Goal: Complete application form

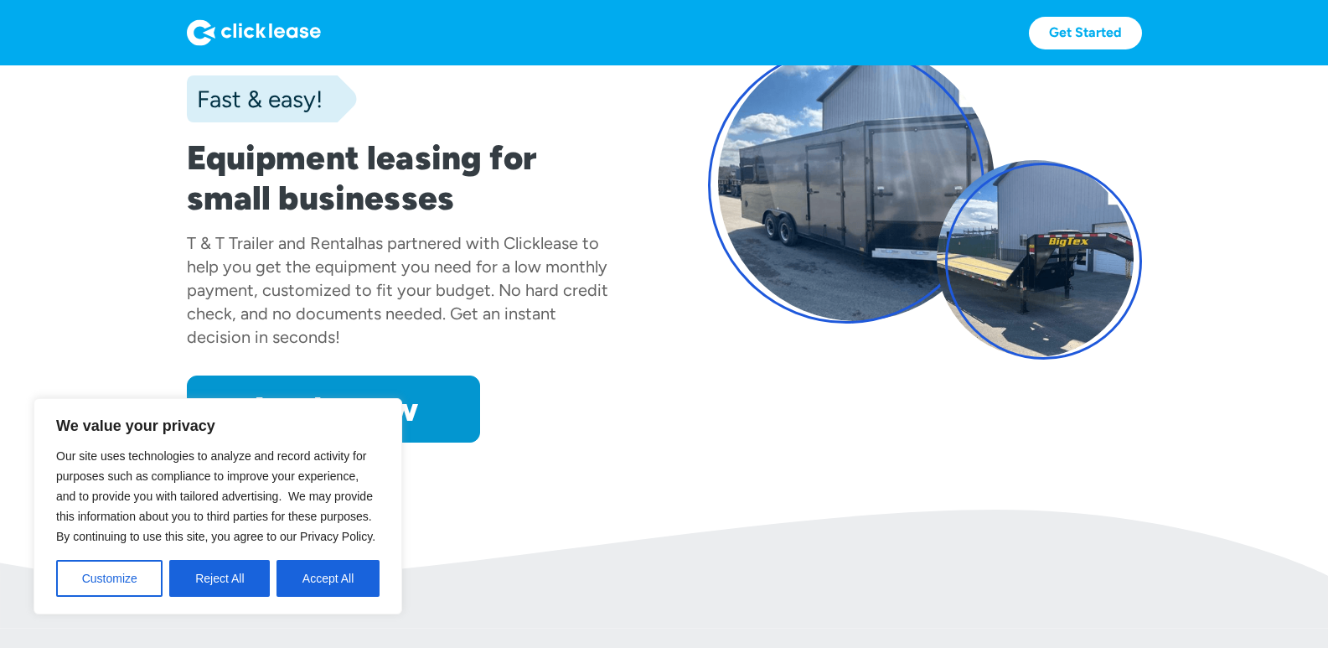
scroll to position [168, 0]
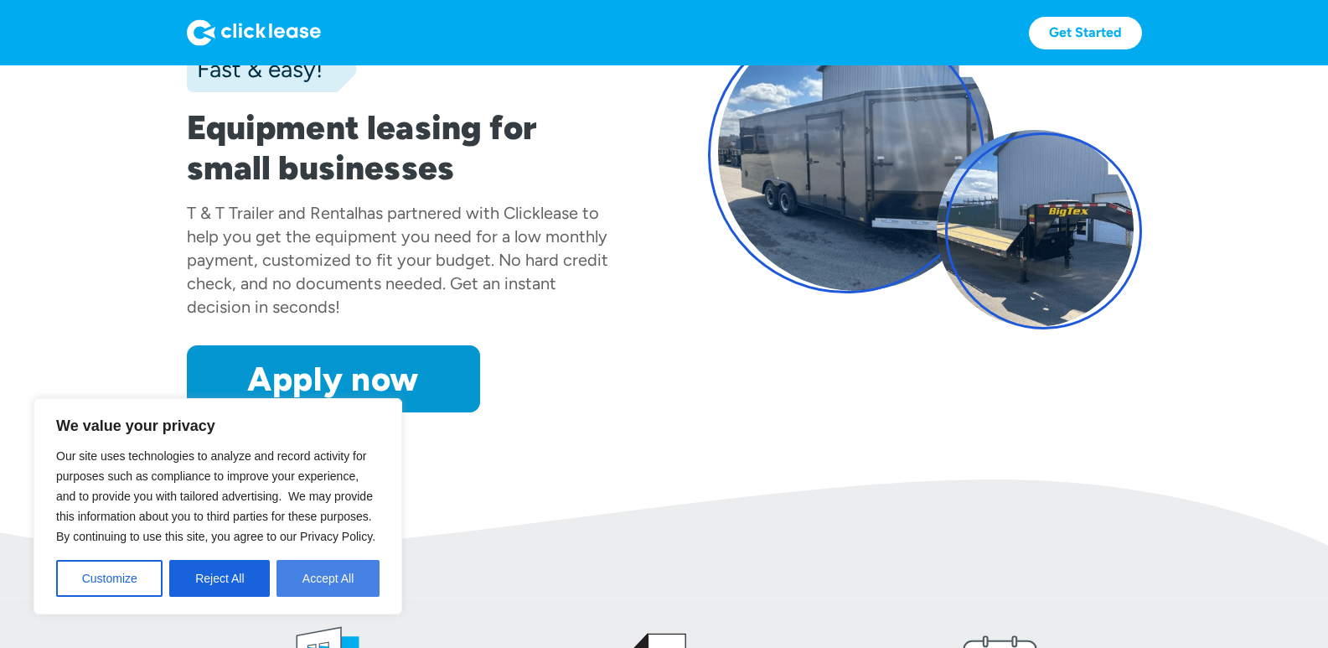
click at [360, 570] on button "Accept All" at bounding box center [328, 578] width 103 height 37
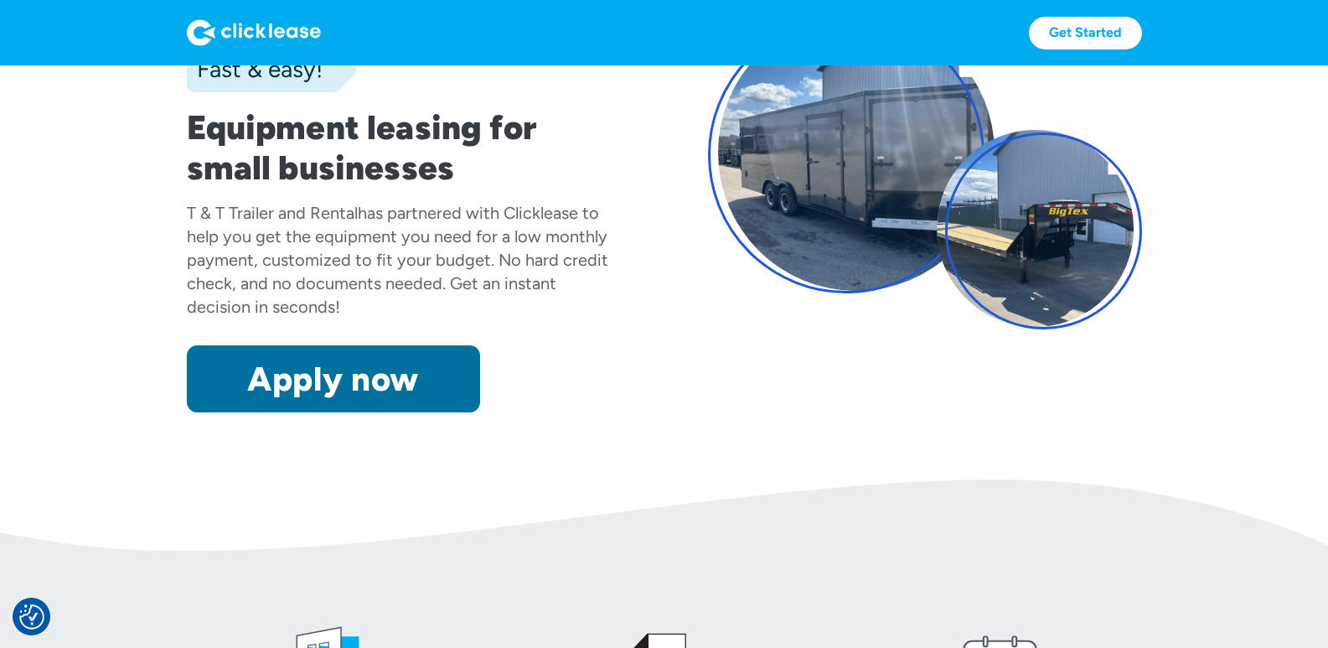
click at [409, 374] on link "Apply now" at bounding box center [333, 378] width 293 height 67
